Goal: Task Accomplishment & Management: Use online tool/utility

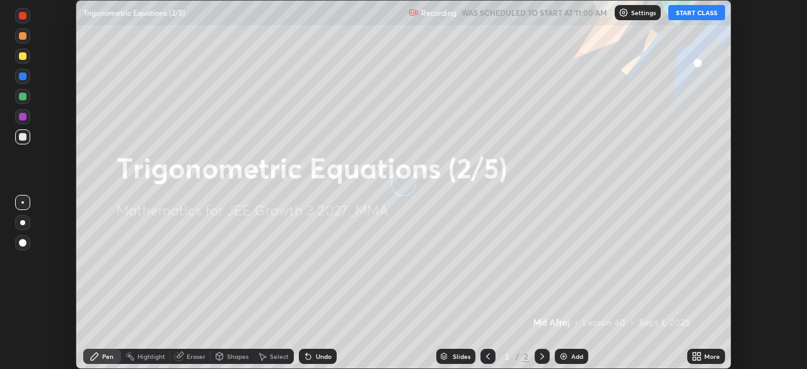
scroll to position [369, 807]
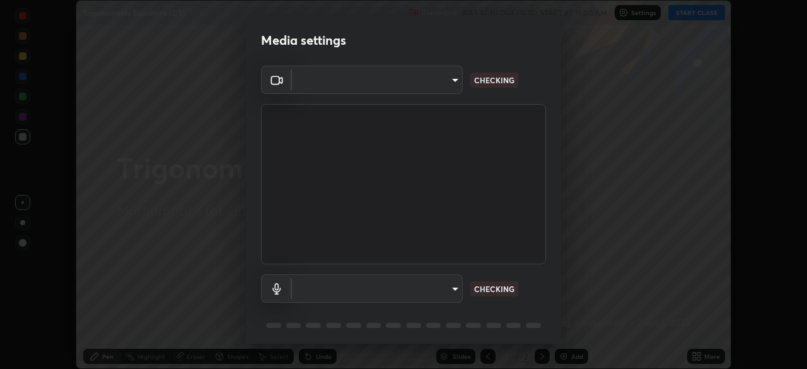
type input "f7d245abf0684c24fcfca86869c925f05e5e90ab47e824b3f573f0e27bb25b40"
type input "default"
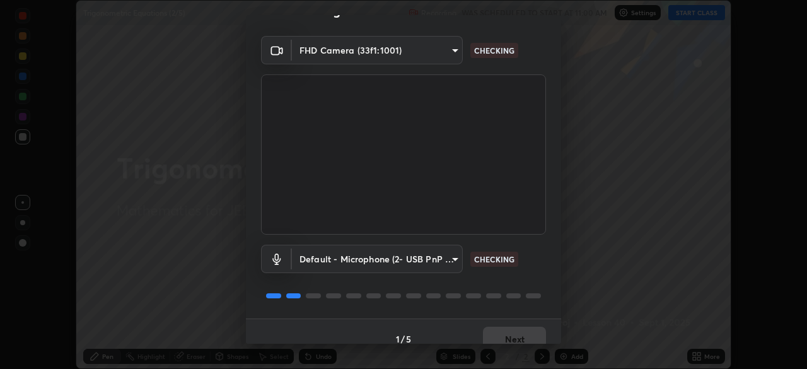
scroll to position [45, 0]
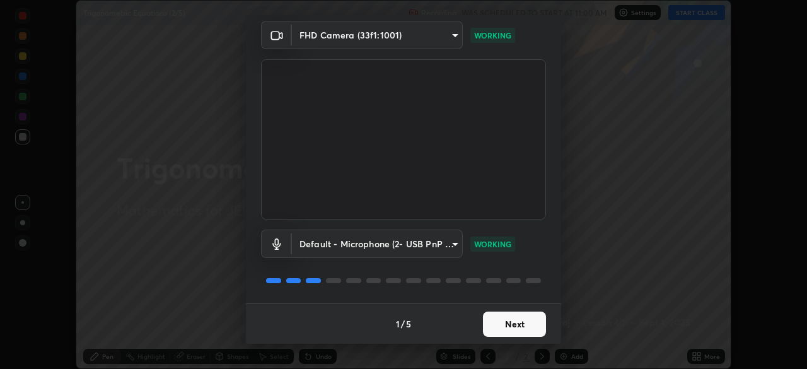
click at [527, 327] on button "Next" at bounding box center [514, 323] width 63 height 25
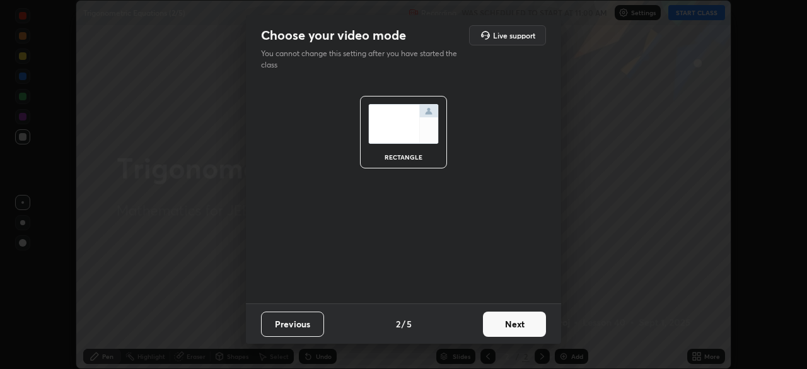
scroll to position [0, 0]
click at [527, 327] on button "Next" at bounding box center [514, 323] width 63 height 25
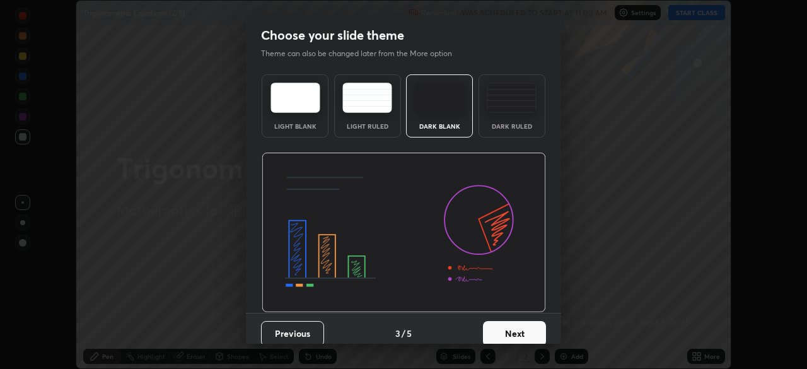
click at [530, 325] on button "Next" at bounding box center [514, 333] width 63 height 25
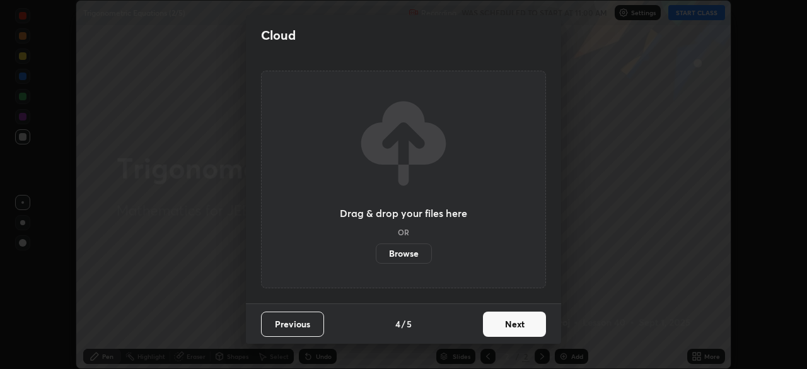
click at [531, 327] on button "Next" at bounding box center [514, 323] width 63 height 25
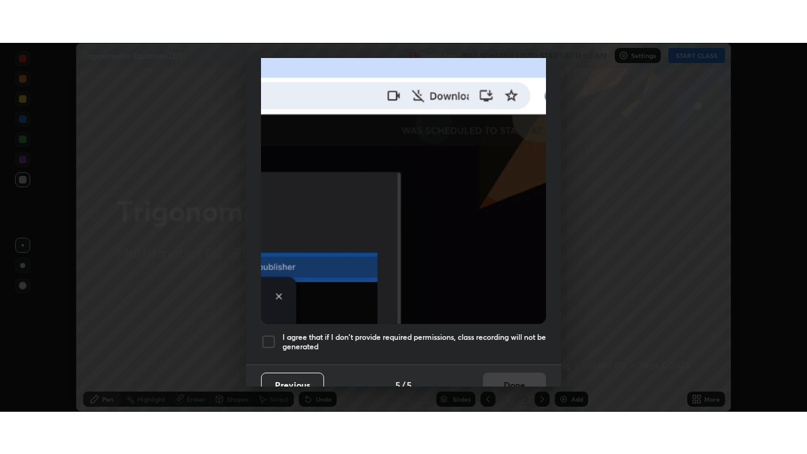
scroll to position [302, 0]
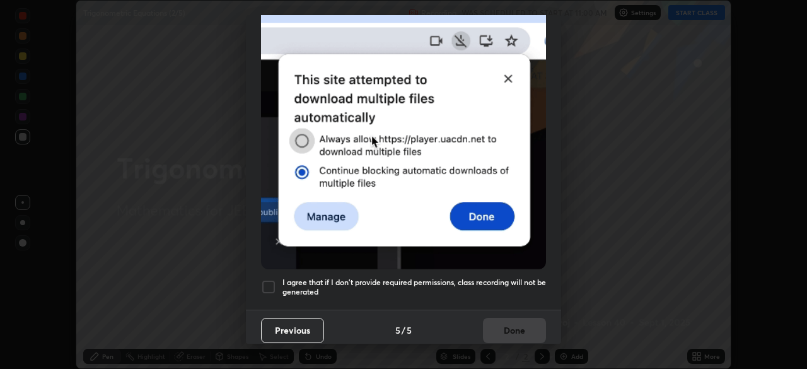
click at [435, 277] on h5 "I agree that if I don't provide required permissions, class recording will not …" at bounding box center [413, 287] width 263 height 20
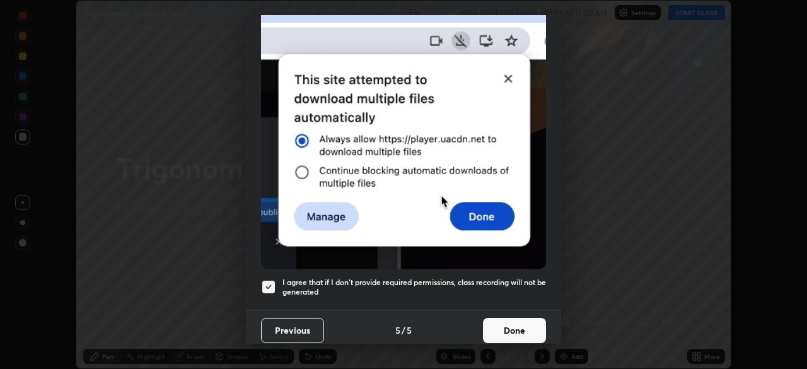
click at [515, 322] on button "Done" at bounding box center [514, 330] width 63 height 25
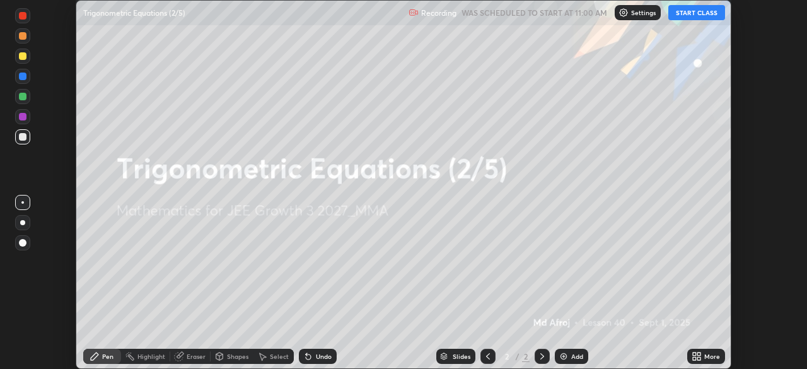
click at [700, 357] on icon at bounding box center [698, 358] width 3 height 3
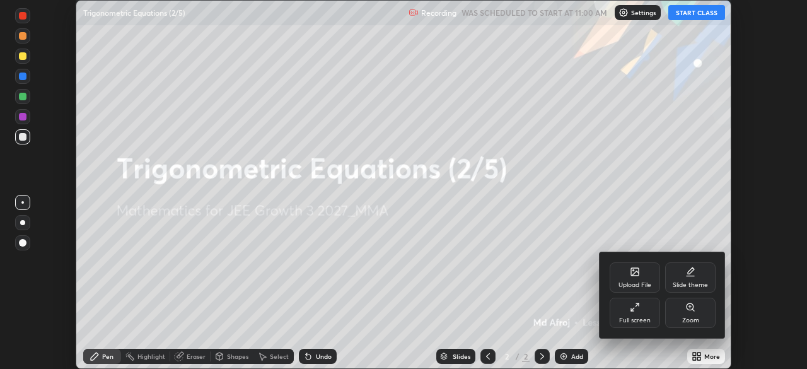
click at [640, 317] on div "Full screen" at bounding box center [635, 320] width 32 height 6
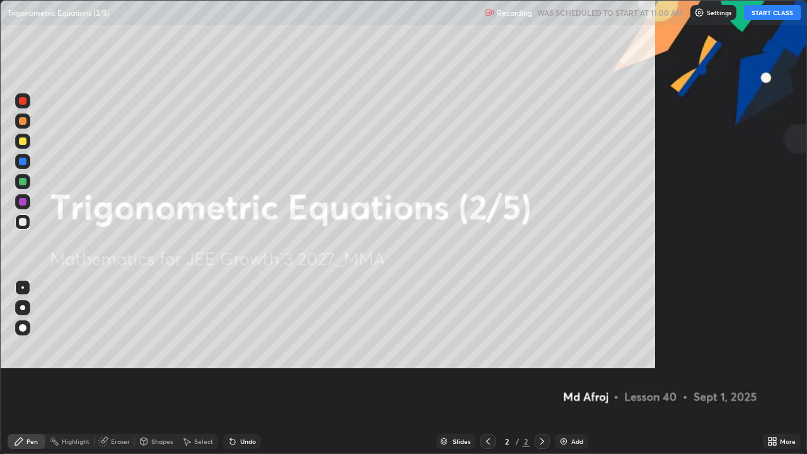
scroll to position [454, 807]
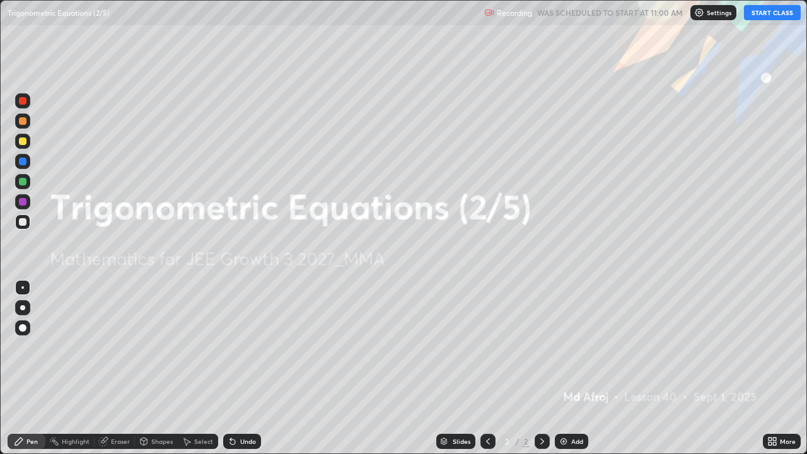
click at [766, 13] on button "START CLASS" at bounding box center [772, 12] width 57 height 15
click at [567, 368] on div "Add" at bounding box center [571, 441] width 33 height 15
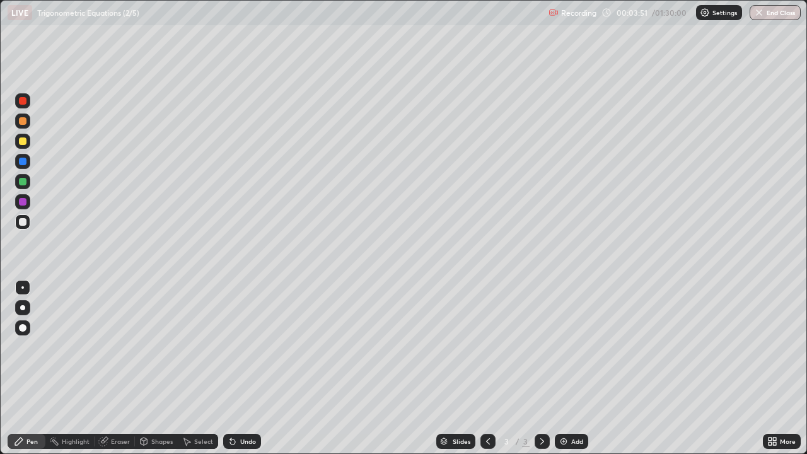
click at [24, 181] on div at bounding box center [23, 182] width 8 height 8
click at [24, 224] on div at bounding box center [23, 222] width 8 height 8
click at [565, 368] on img at bounding box center [563, 441] width 10 height 10
click at [25, 225] on div at bounding box center [23, 222] width 8 height 8
click at [561, 368] on img at bounding box center [563, 441] width 10 height 10
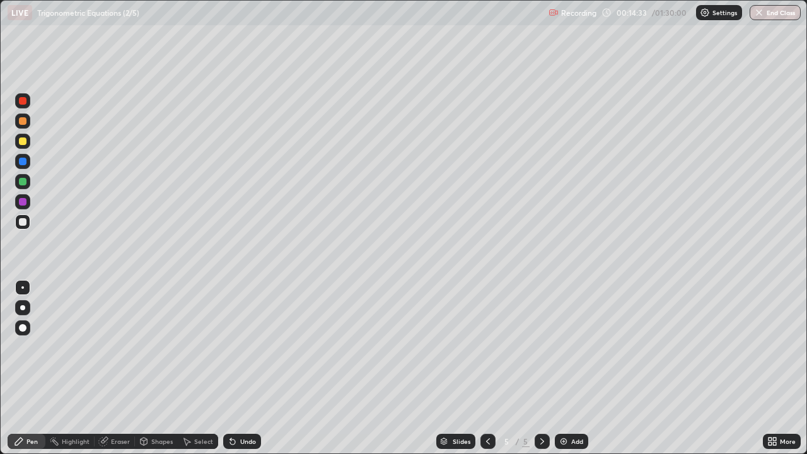
click at [24, 185] on div at bounding box center [23, 182] width 8 height 8
click at [233, 368] on icon at bounding box center [233, 441] width 10 height 10
click at [567, 368] on div "Add" at bounding box center [571, 441] width 33 height 15
click at [238, 368] on div "Undo" at bounding box center [242, 441] width 38 height 15
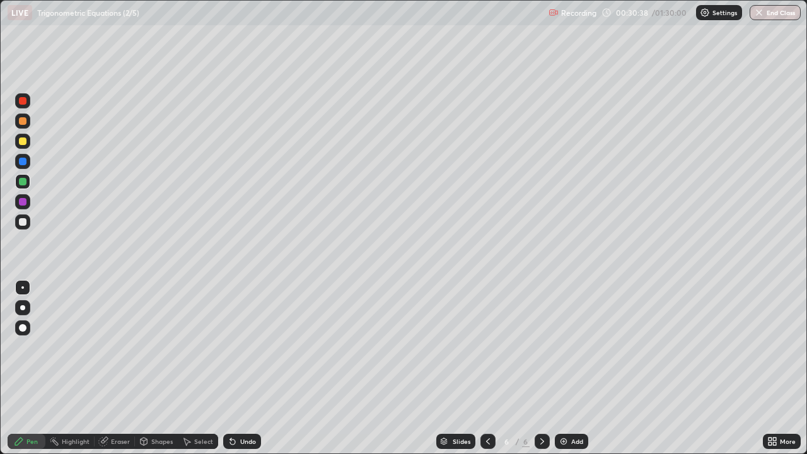
click at [563, 368] on img at bounding box center [563, 441] width 10 height 10
click at [23, 101] on div at bounding box center [23, 101] width 8 height 8
click at [26, 223] on div at bounding box center [23, 222] width 8 height 8
click at [236, 368] on div "Undo" at bounding box center [242, 441] width 38 height 15
click at [237, 368] on div "Undo" at bounding box center [242, 441] width 38 height 15
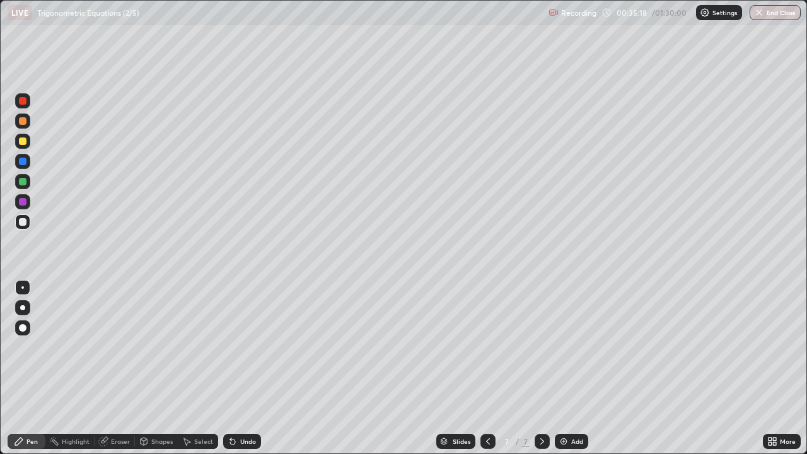
click at [26, 180] on div at bounding box center [23, 182] width 8 height 8
click at [26, 224] on div at bounding box center [23, 222] width 8 height 8
click at [568, 368] on div "Add" at bounding box center [571, 441] width 33 height 15
click at [23, 221] on div at bounding box center [23, 222] width 8 height 8
click at [484, 368] on div at bounding box center [487, 441] width 15 height 15
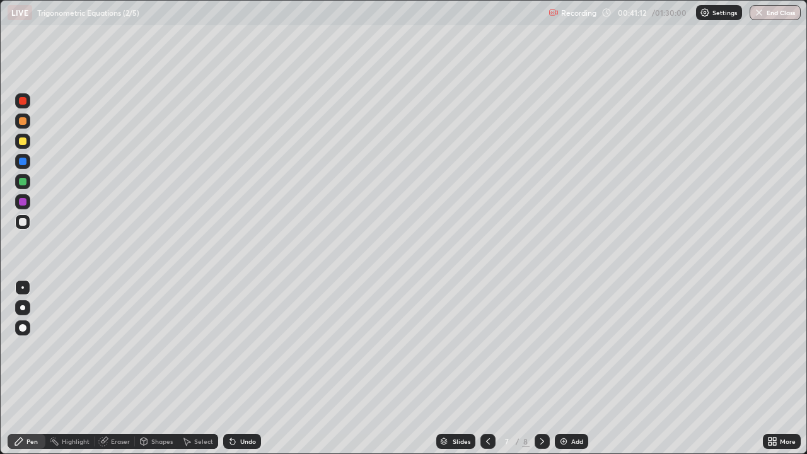
click at [540, 368] on icon at bounding box center [542, 441] width 4 height 6
click at [243, 368] on div "Undo" at bounding box center [248, 441] width 16 height 6
click at [246, 368] on div "Undo" at bounding box center [248, 441] width 16 height 6
click at [481, 368] on div at bounding box center [487, 441] width 15 height 15
click at [487, 368] on icon at bounding box center [488, 441] width 10 height 10
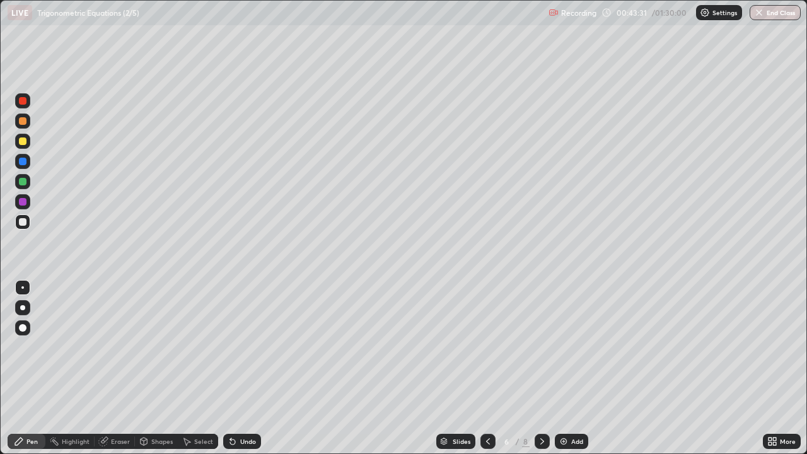
click at [487, 368] on icon at bounding box center [488, 441] width 10 height 10
click at [541, 368] on icon at bounding box center [542, 441] width 10 height 10
click at [540, 368] on icon at bounding box center [542, 441] width 10 height 10
click at [541, 368] on icon at bounding box center [542, 441] width 4 height 6
click at [483, 368] on icon at bounding box center [488, 441] width 10 height 10
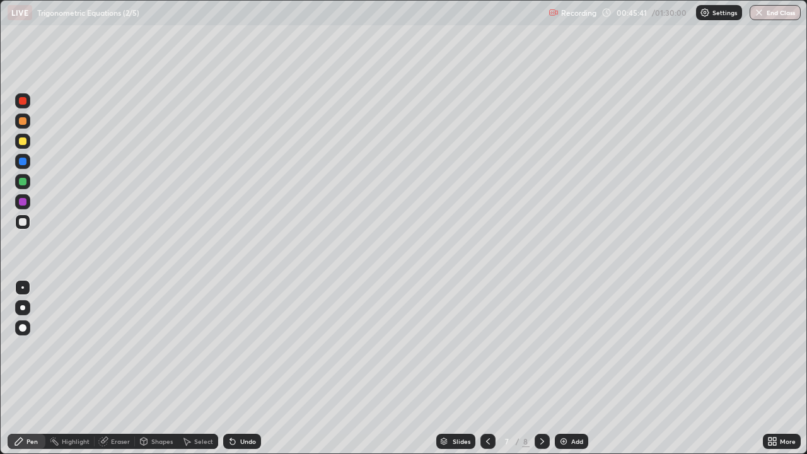
click at [480, 368] on div at bounding box center [487, 441] width 15 height 15
click at [486, 368] on icon at bounding box center [488, 441] width 10 height 10
click at [541, 368] on icon at bounding box center [542, 441] width 10 height 10
click at [539, 368] on icon at bounding box center [542, 441] width 10 height 10
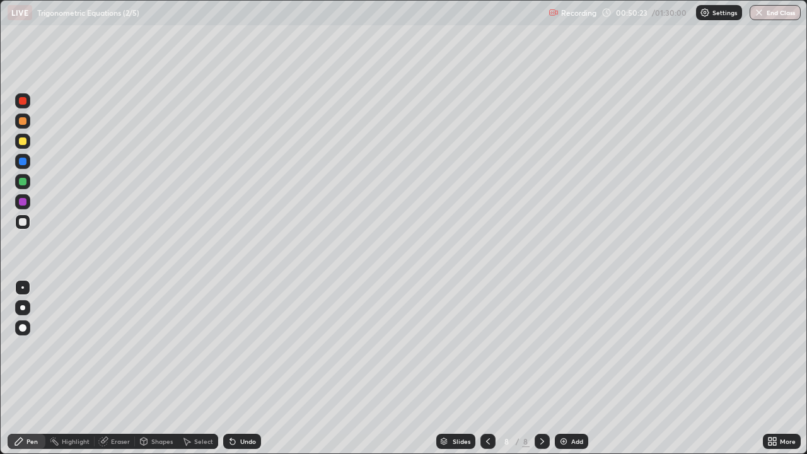
click at [566, 368] on img at bounding box center [563, 441] width 10 height 10
click at [238, 368] on div "Undo" at bounding box center [242, 441] width 38 height 15
click at [234, 368] on icon at bounding box center [233, 441] width 10 height 10
click at [578, 368] on div "Add" at bounding box center [577, 441] width 12 height 6
click at [485, 368] on icon at bounding box center [487, 441] width 10 height 10
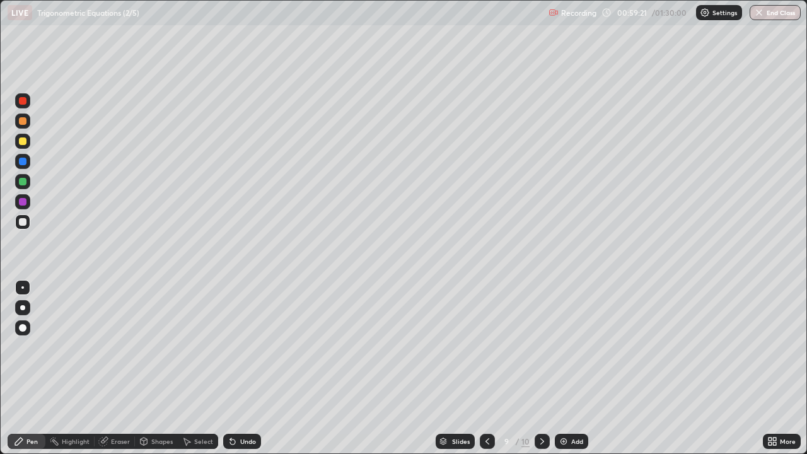
click at [540, 368] on icon at bounding box center [542, 441] width 10 height 10
click at [23, 141] on div at bounding box center [23, 141] width 8 height 8
click at [241, 368] on div "Undo" at bounding box center [248, 441] width 16 height 6
click at [118, 368] on div "Eraser" at bounding box center [120, 441] width 19 height 6
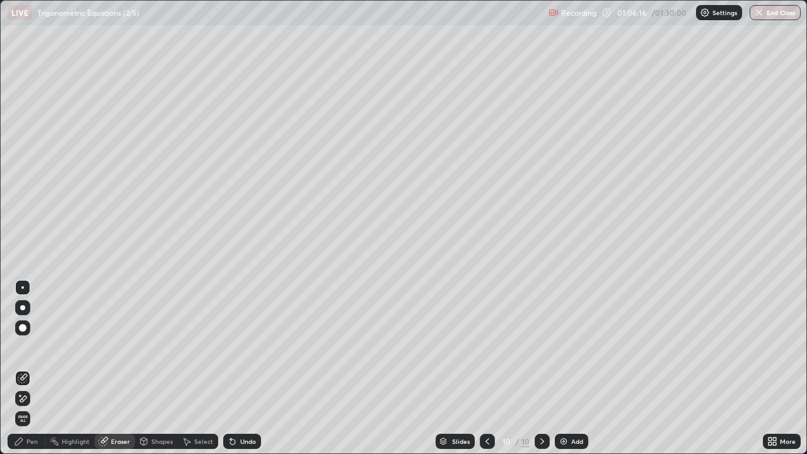
click at [37, 368] on div "Pen" at bounding box center [31, 441] width 11 height 6
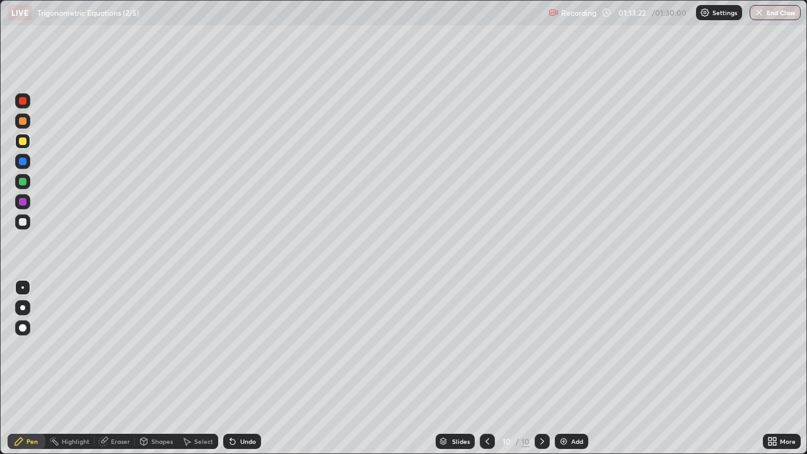
click at [769, 9] on button "End Class" at bounding box center [774, 12] width 51 height 15
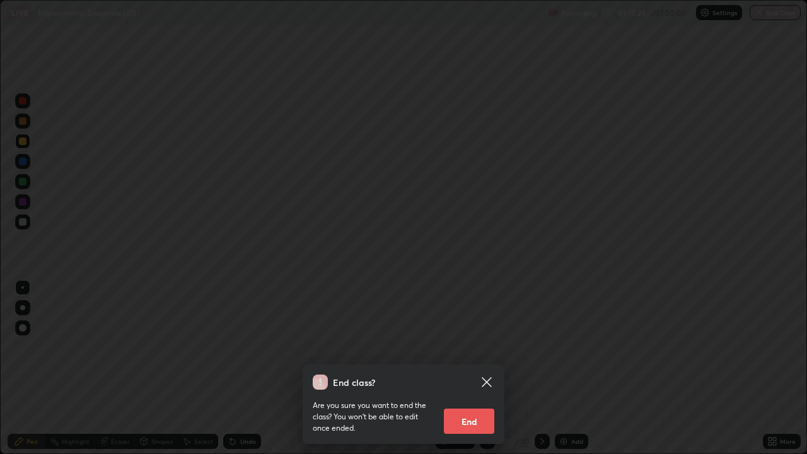
click at [472, 368] on button "End" at bounding box center [469, 420] width 50 height 25
